Goal: Information Seeking & Learning: Learn about a topic

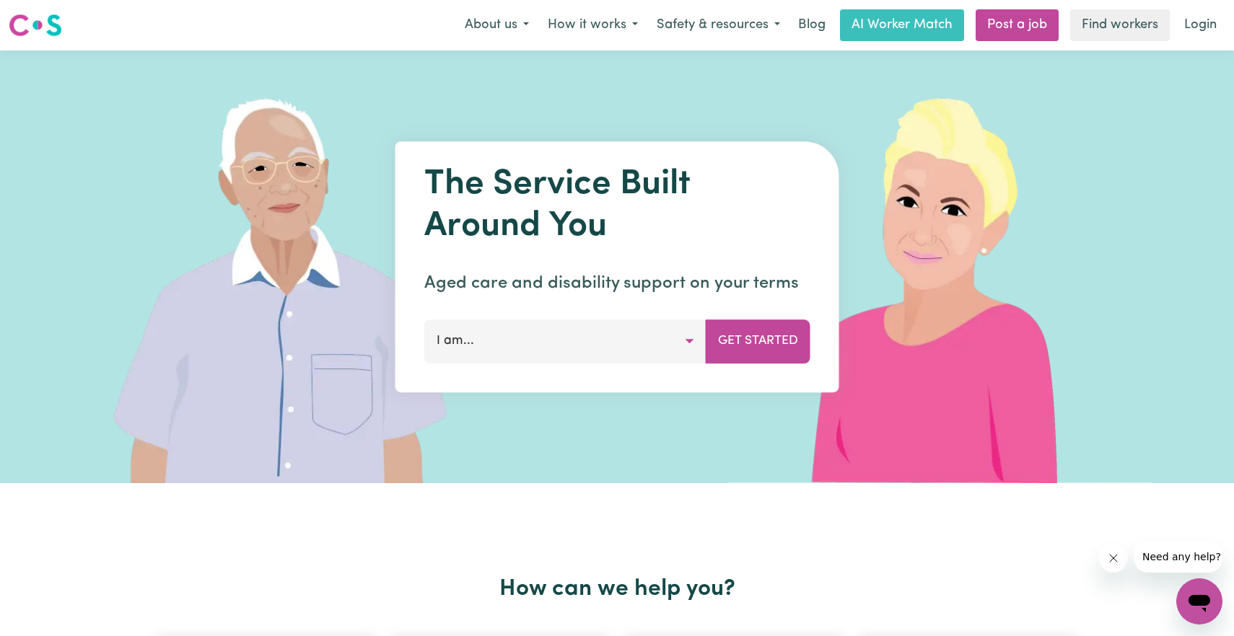
click at [688, 340] on button "I am..." at bounding box center [565, 341] width 282 height 43
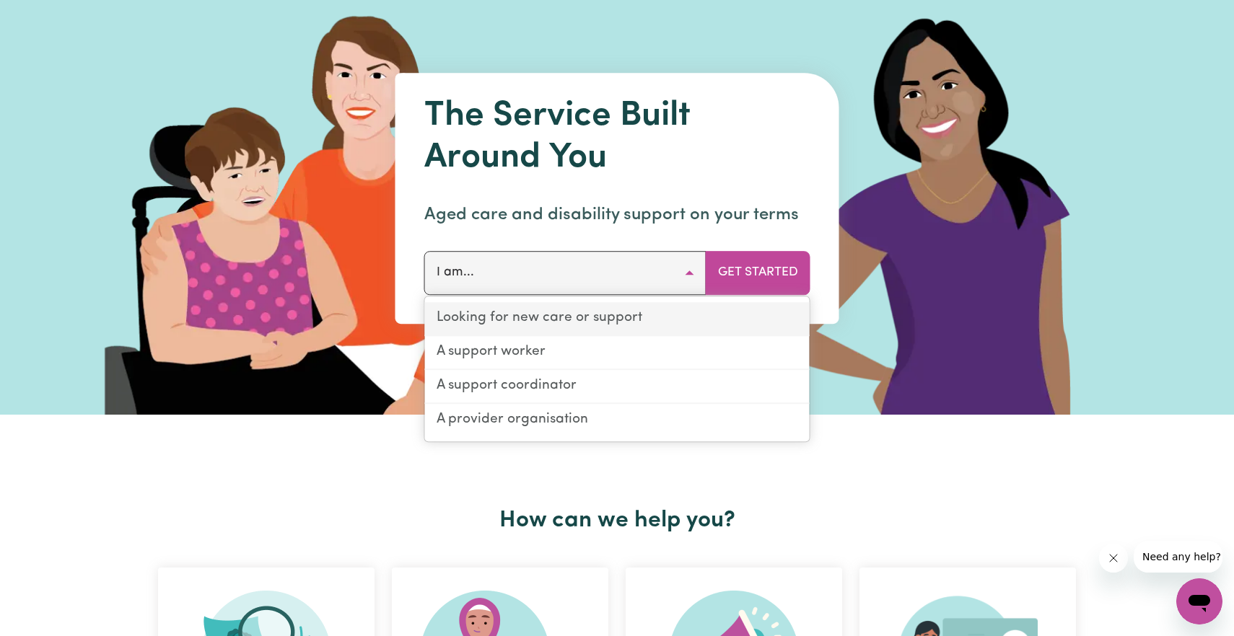
scroll to position [70, 0]
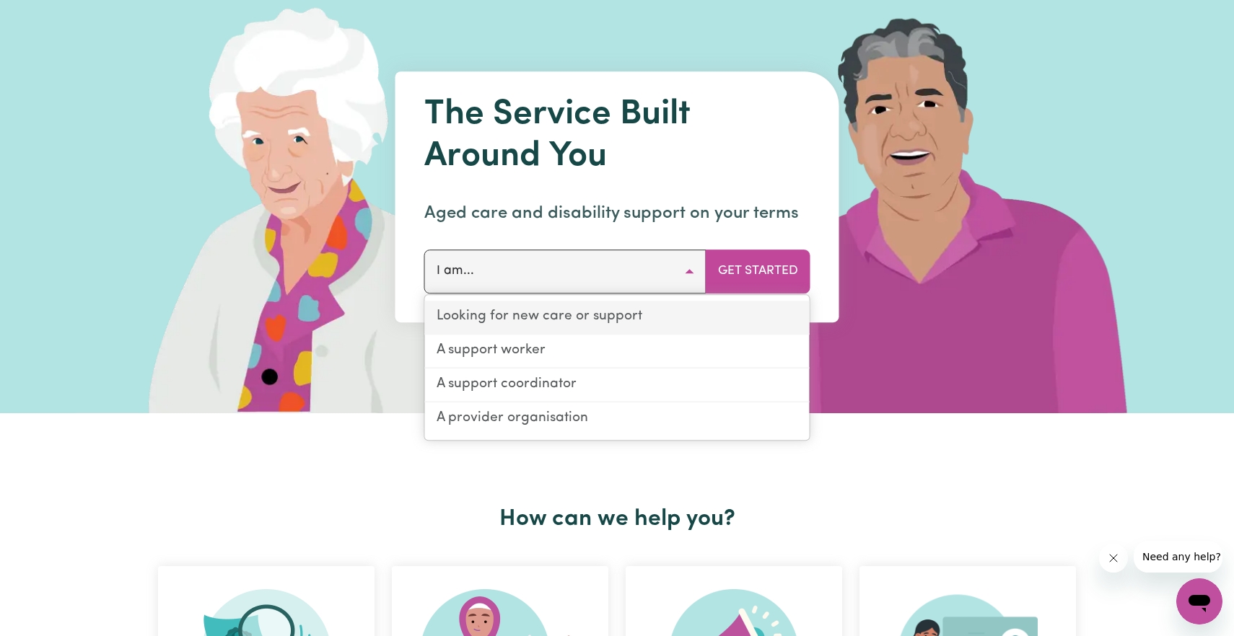
click at [603, 312] on link "Looking for new care or support" at bounding box center [617, 318] width 385 height 34
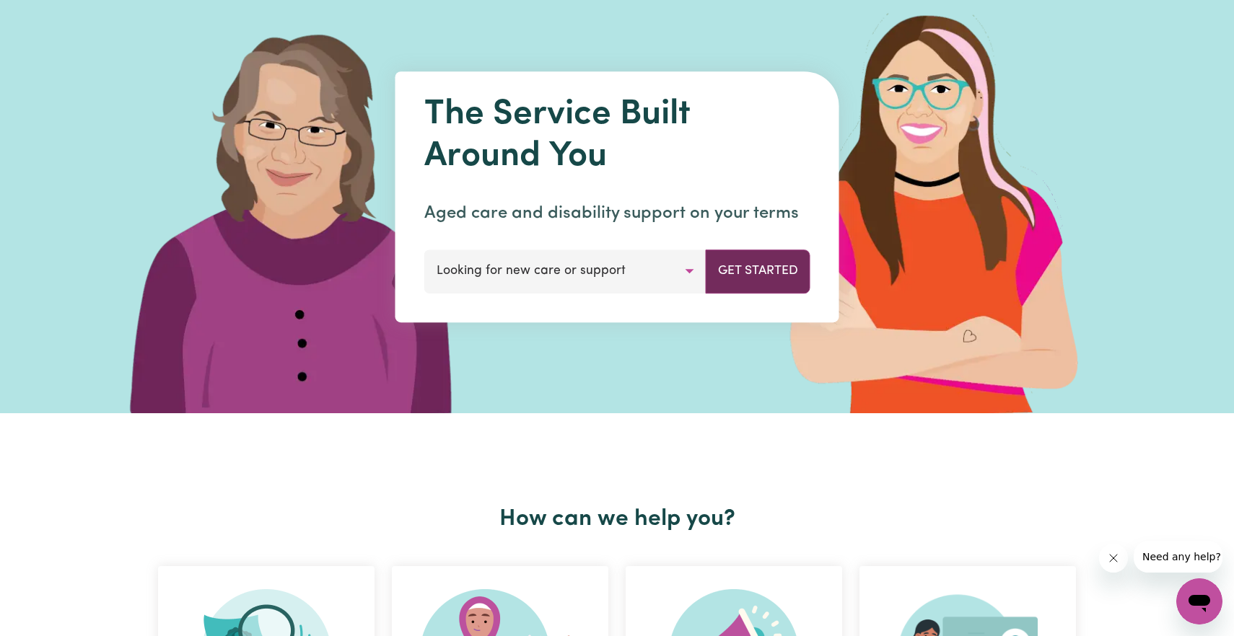
click at [740, 267] on button "Get Started" at bounding box center [758, 271] width 105 height 43
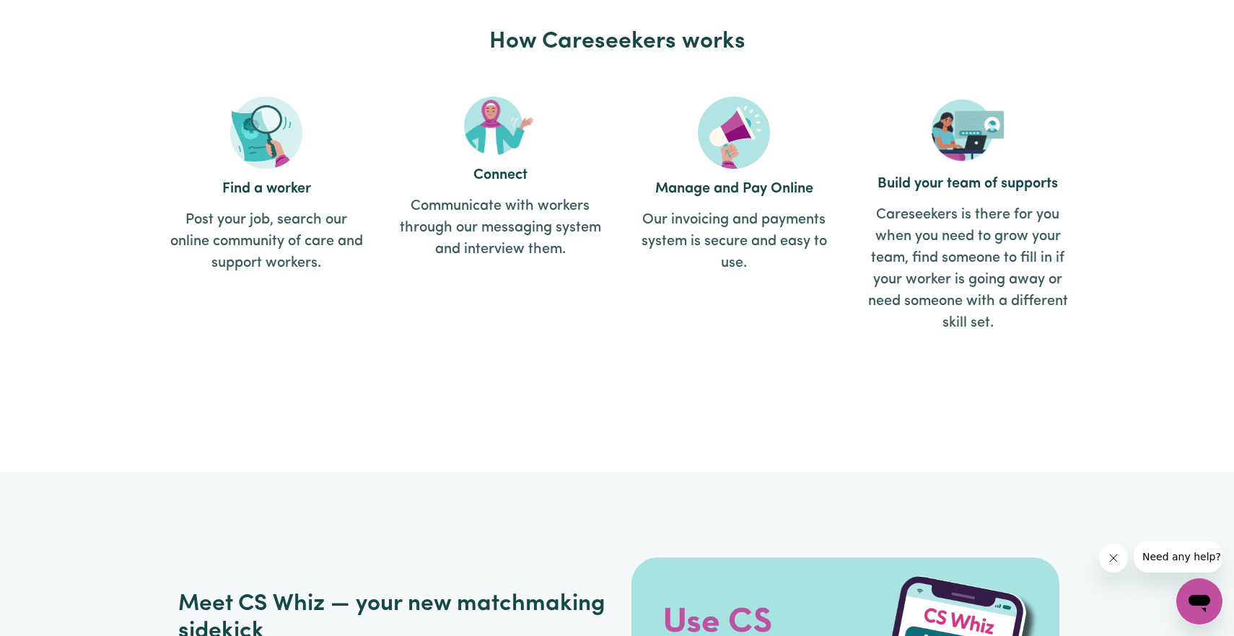
scroll to position [1612, 0]
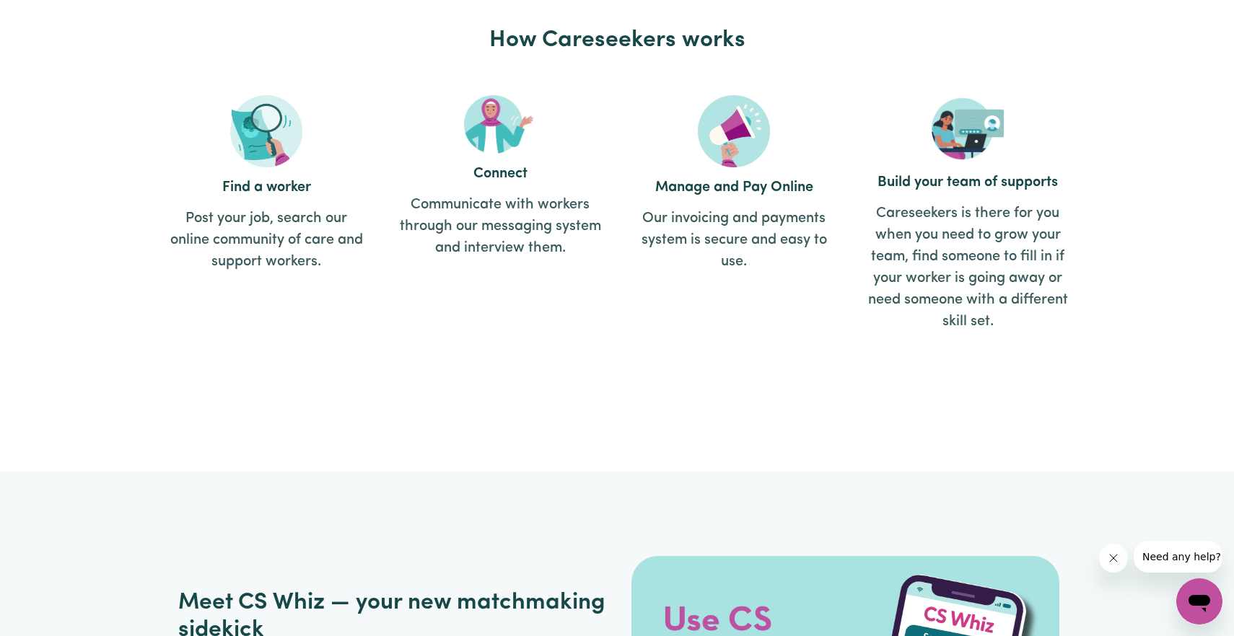
click at [502, 187] on article "Connect Communicate with workers through our messaging system and interview the…" at bounding box center [500, 219] width 216 height 263
click at [505, 166] on h2 "Connect" at bounding box center [500, 173] width 202 height 17
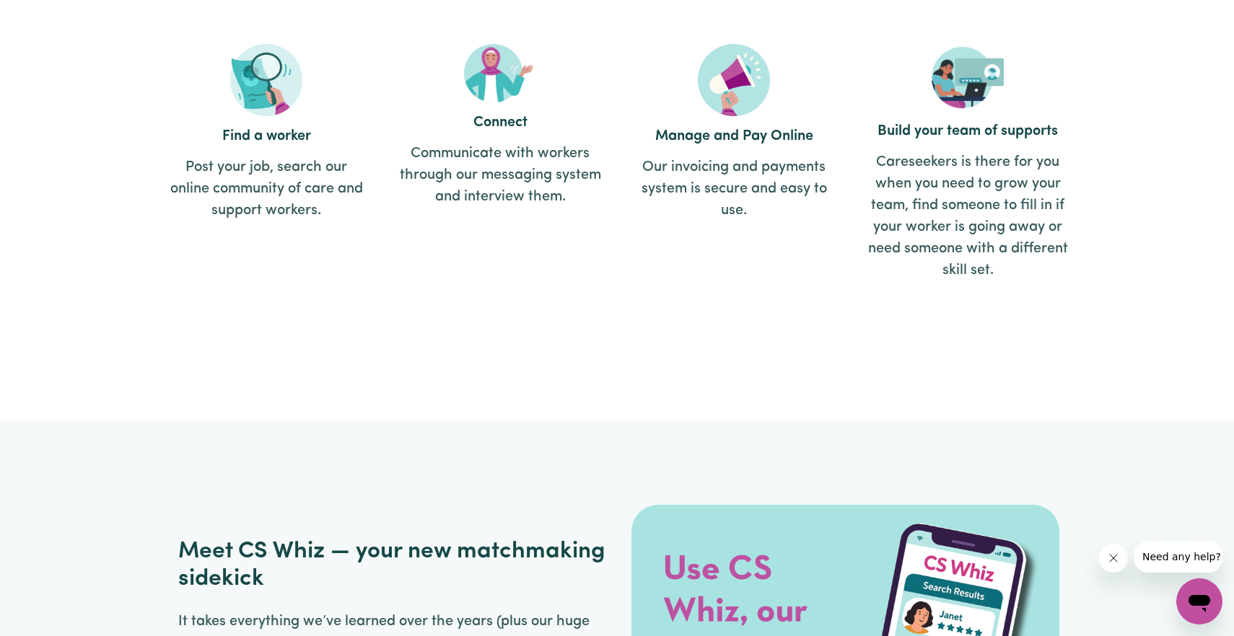
scroll to position [1597, 0]
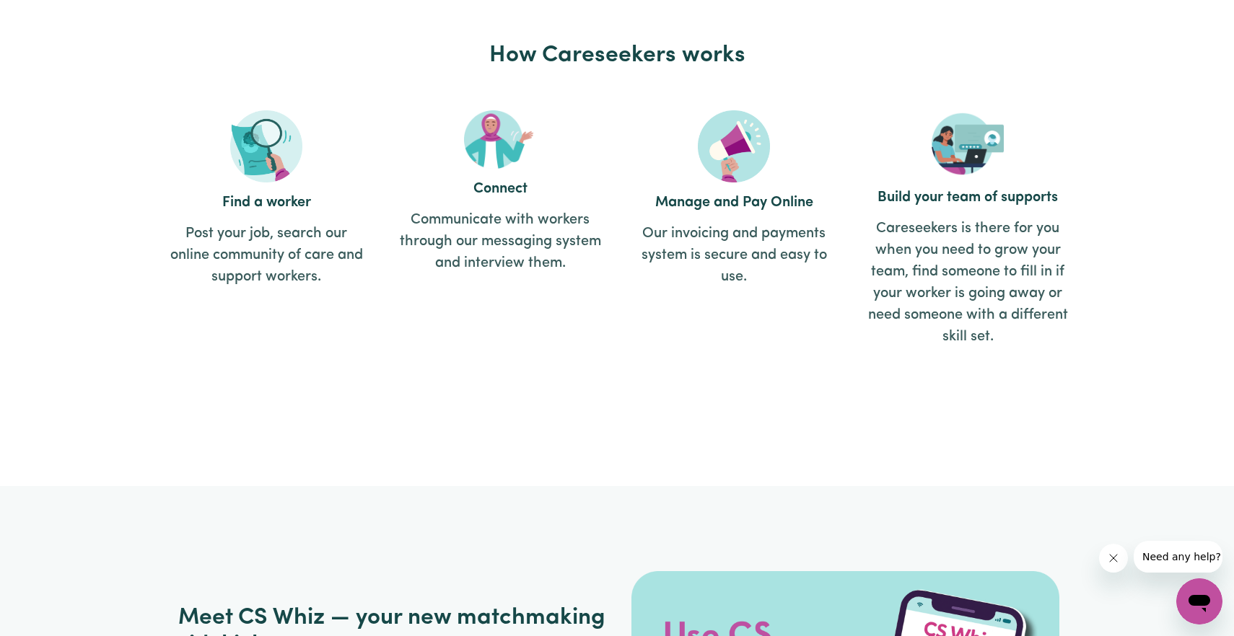
click at [263, 168] on img at bounding box center [266, 146] width 72 height 72
click at [270, 223] on p "Post your job, search our online community of care and support workers." at bounding box center [266, 255] width 202 height 65
click at [268, 225] on p "Post your job, search our online community of care and support workers." at bounding box center [266, 255] width 202 height 65
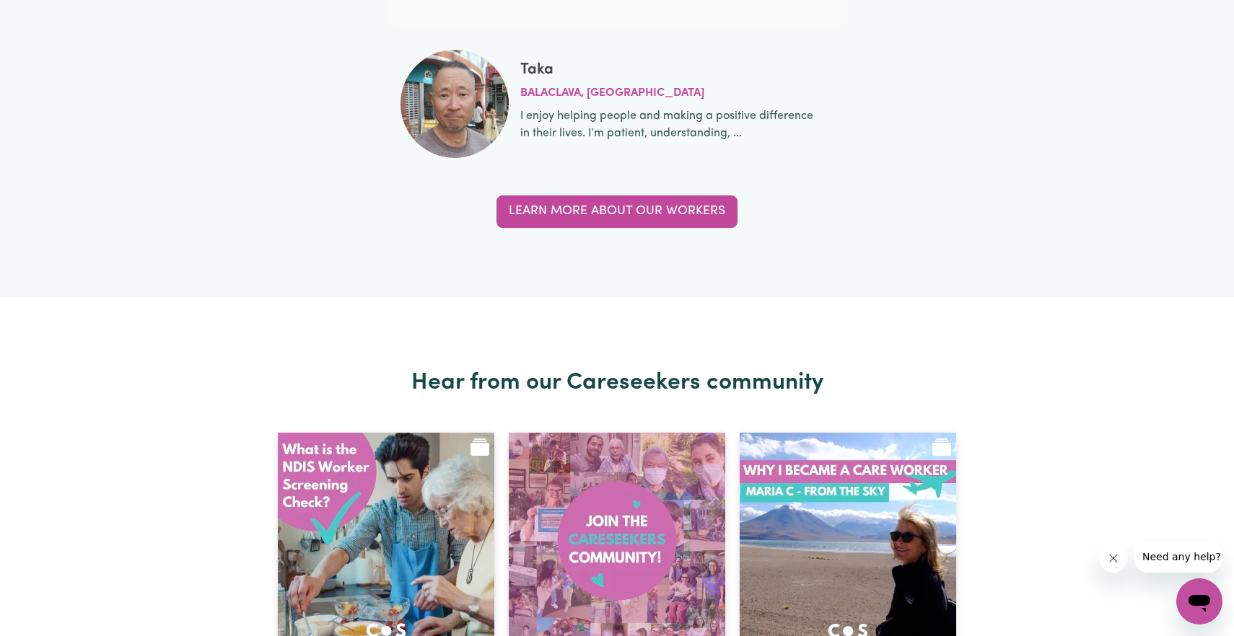
scroll to position [5157, 0]
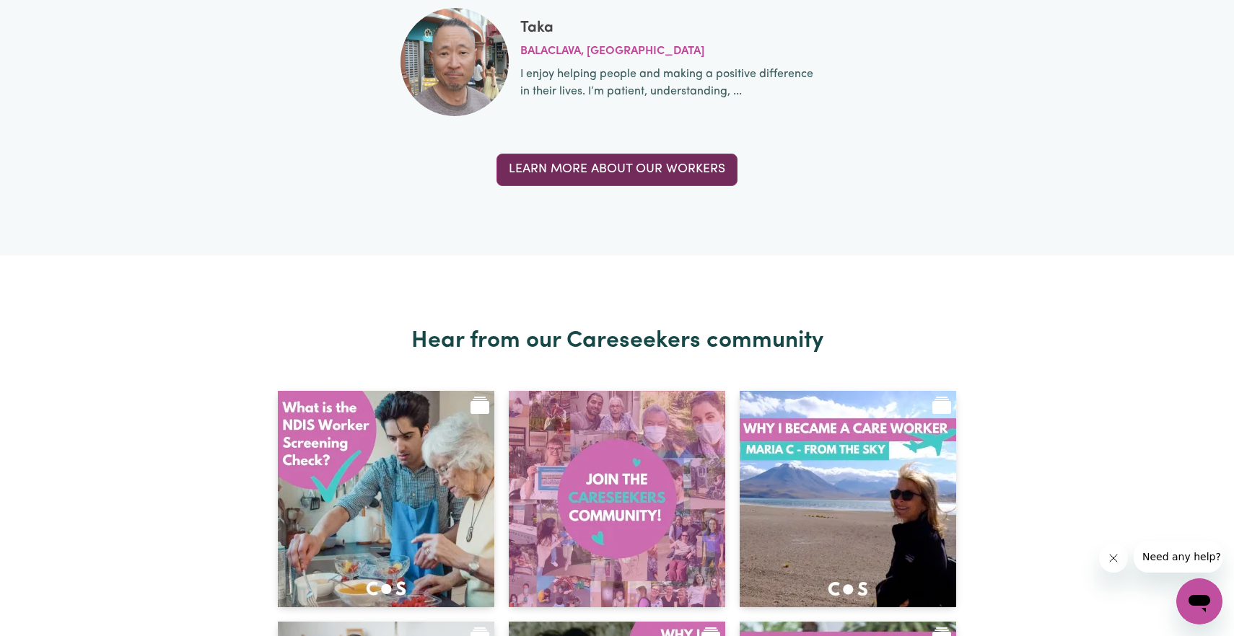
click at [606, 154] on link "Learn more about our workers" at bounding box center [616, 170] width 241 height 32
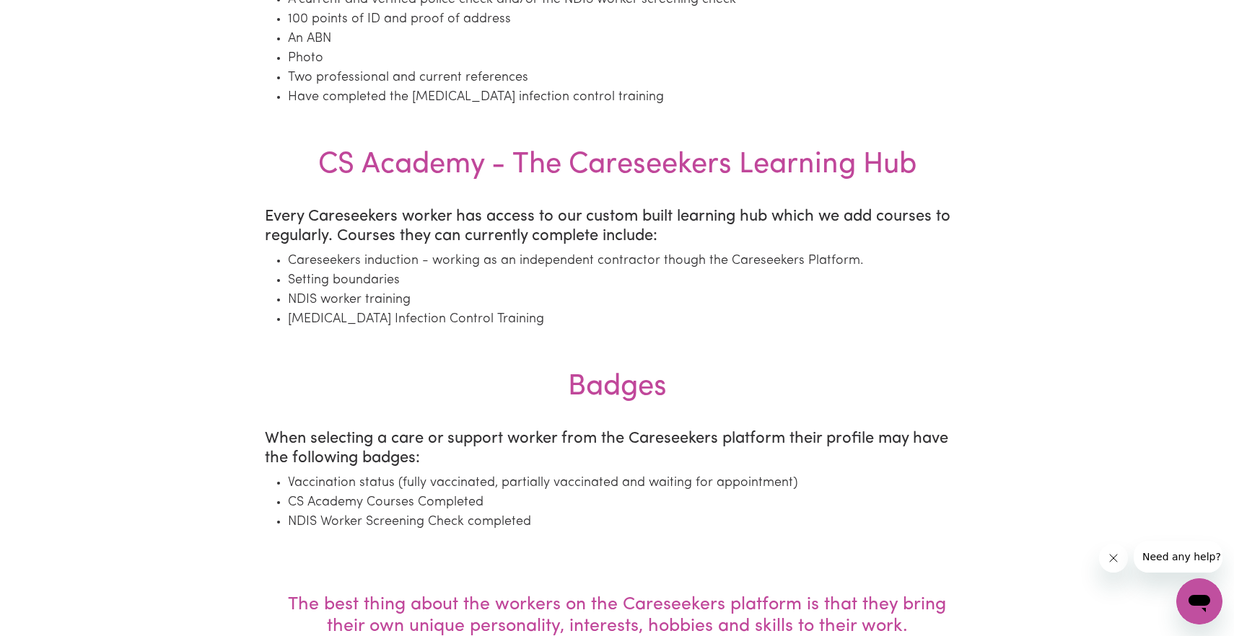
scroll to position [1538, 0]
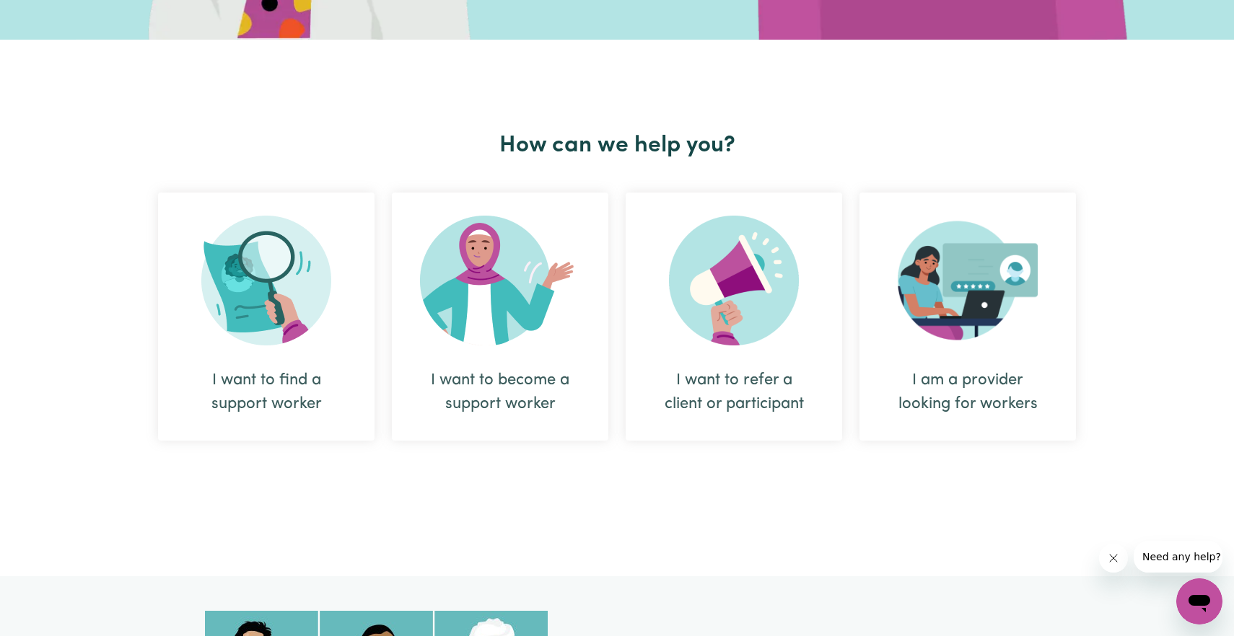
scroll to position [437, 0]
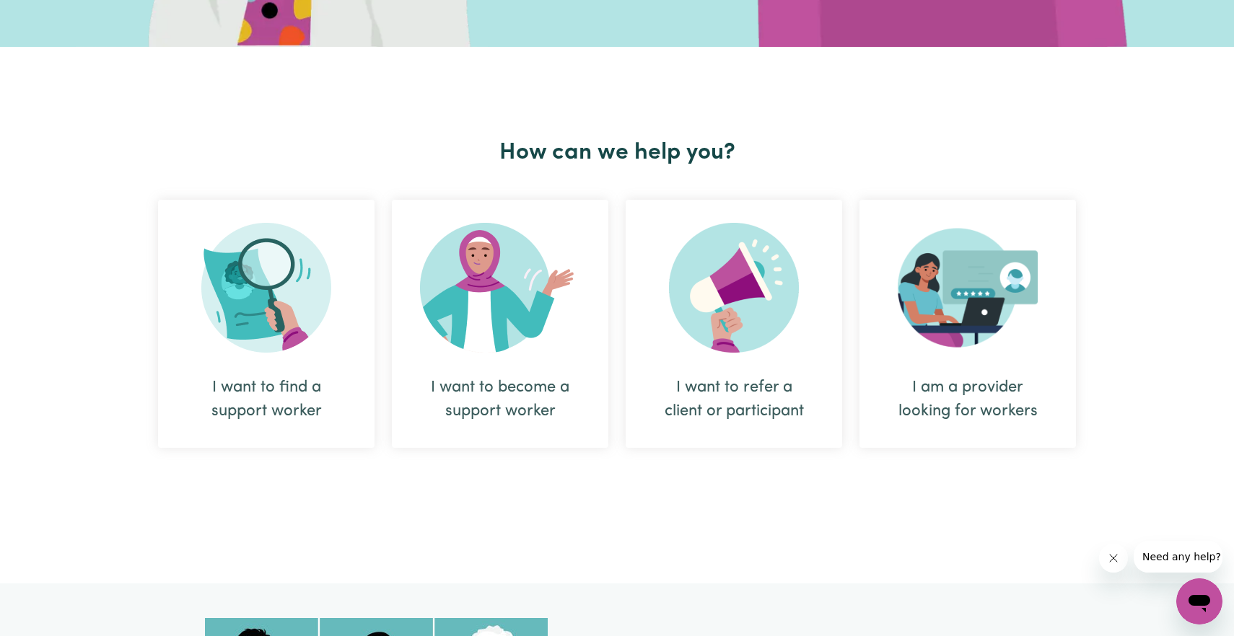
click at [962, 317] on img at bounding box center [968, 288] width 140 height 130
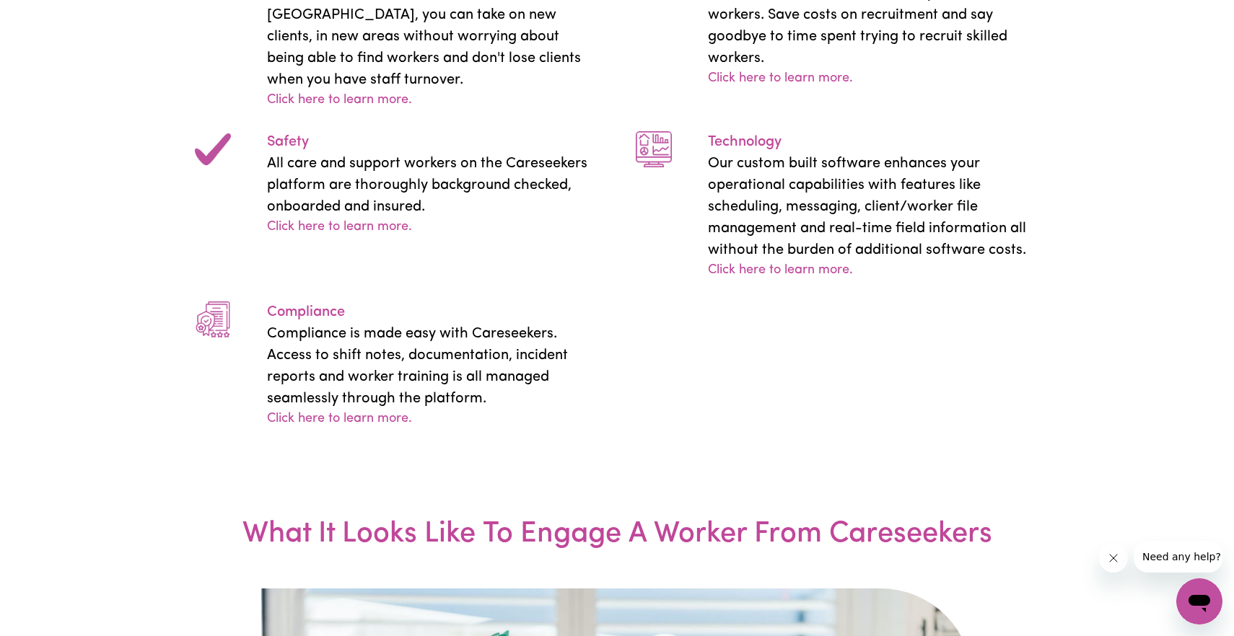
scroll to position [2237, 0]
click at [330, 111] on link "Click here to learn more." at bounding box center [339, 101] width 145 height 19
